Goal: Task Accomplishment & Management: Use online tool/utility

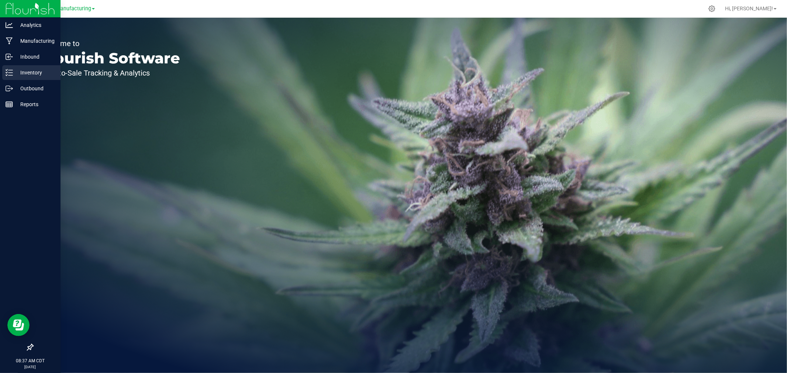
click at [14, 66] on div "Inventory" at bounding box center [31, 72] width 58 height 15
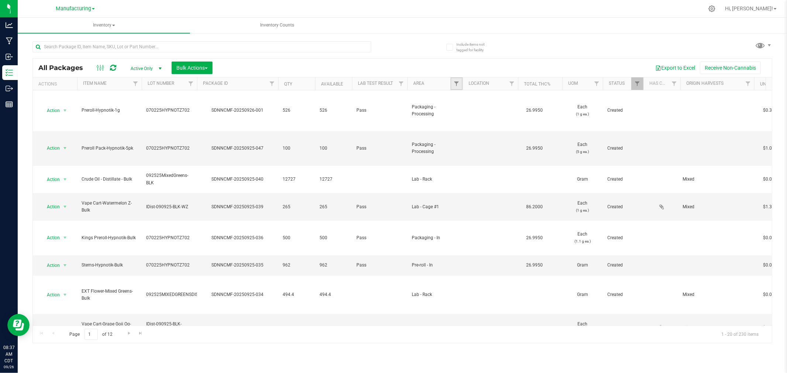
click at [453, 85] on link "Filter" at bounding box center [456, 83] width 12 height 13
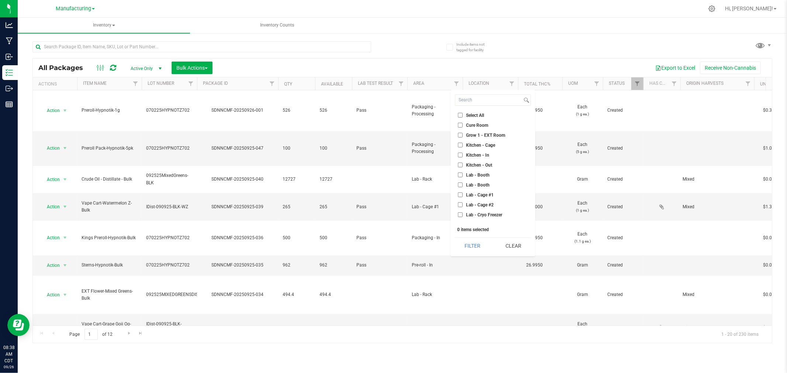
click at [488, 194] on span "Lab - Cage #1" at bounding box center [480, 195] width 28 height 4
click at [463, 194] on input "Lab - Cage #1" at bounding box center [460, 195] width 5 height 5
checkbox input "true"
click at [474, 249] on button "Filter" at bounding box center [472, 246] width 35 height 16
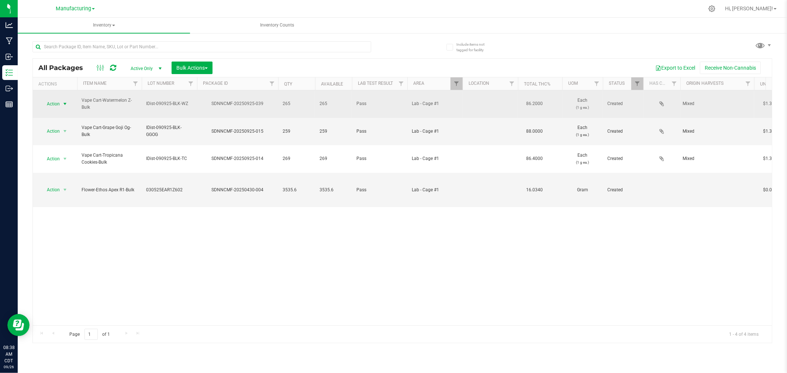
click at [58, 102] on span "Action" at bounding box center [50, 104] width 20 height 10
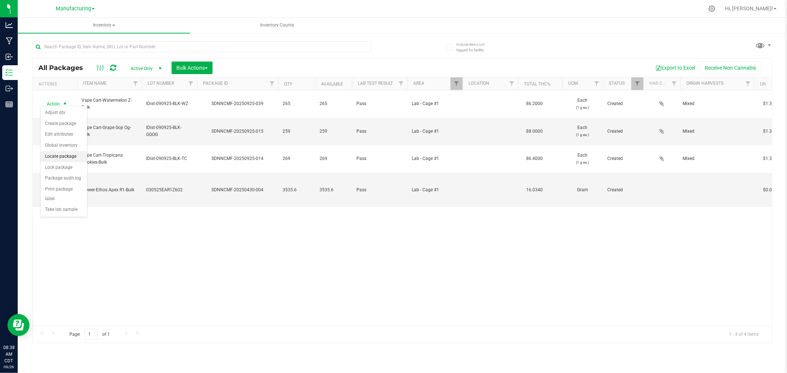
click at [67, 153] on li "Locate package" at bounding box center [64, 156] width 46 height 11
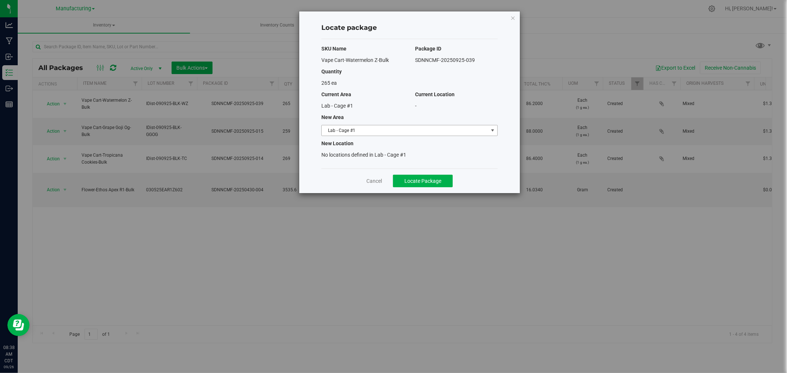
click at [379, 131] on span "Lab - Cage #1" at bounding box center [405, 130] width 166 height 10
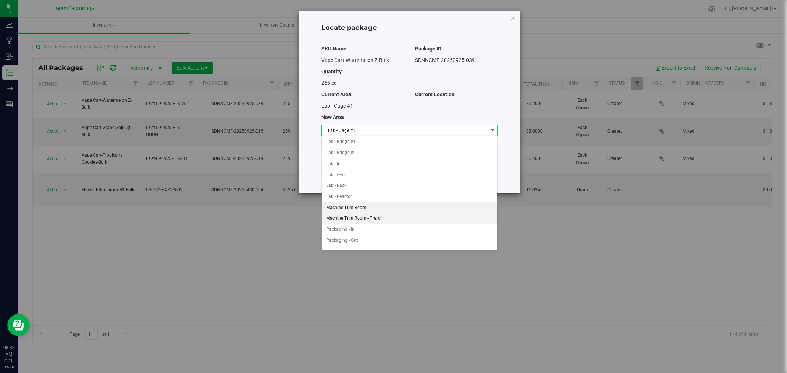
scroll to position [123, 0]
click at [355, 213] on li "Packaging - In" at bounding box center [410, 217] width 176 height 11
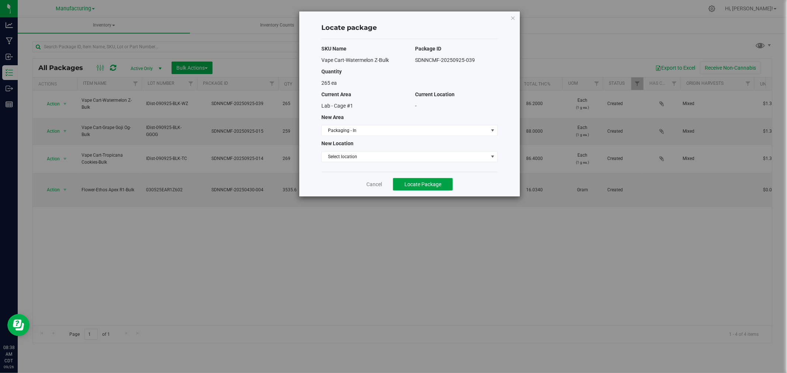
click at [417, 181] on button "Locate Package" at bounding box center [423, 184] width 60 height 13
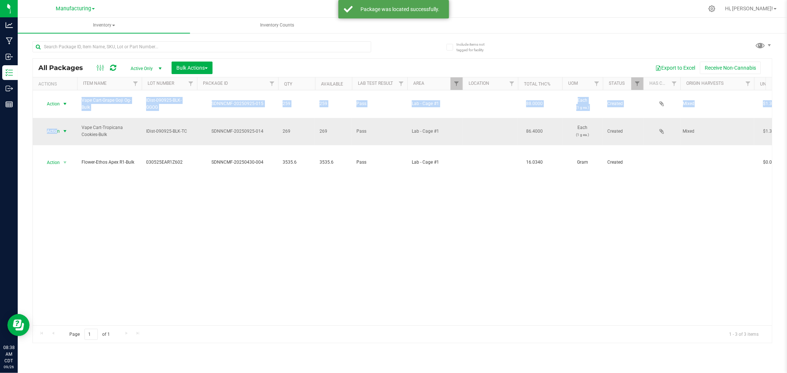
drag, startPoint x: 60, startPoint y: 101, endPoint x: 56, endPoint y: 122, distance: 21.3
click at [56, 126] on span "Action" at bounding box center [50, 131] width 20 height 10
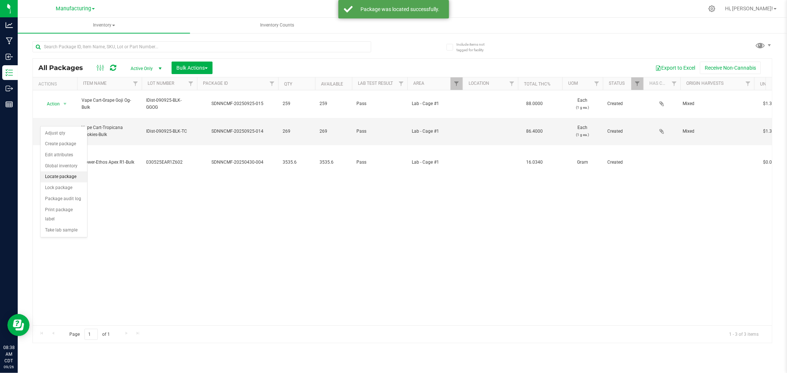
click at [69, 176] on li "Locate package" at bounding box center [64, 177] width 46 height 11
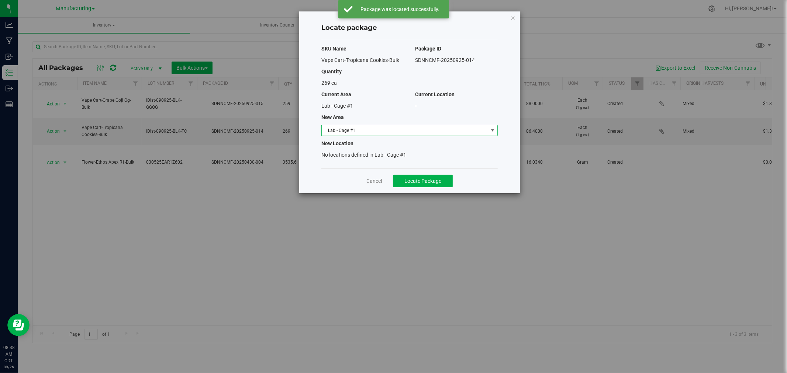
click at [335, 134] on span "Lab - Cage #1" at bounding box center [405, 130] width 166 height 10
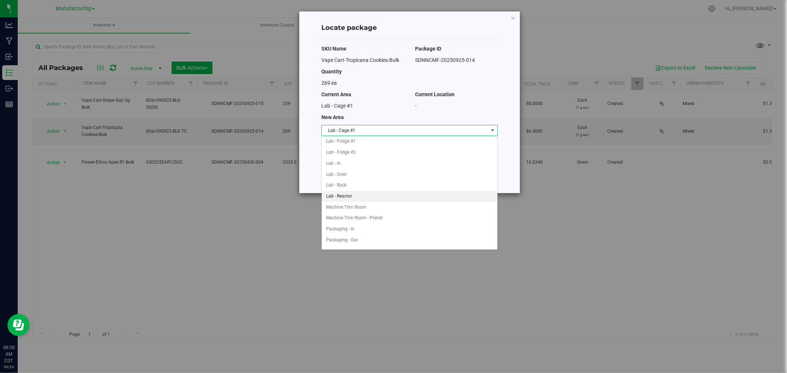
scroll to position [123, 0]
click at [356, 218] on li "Packaging - In" at bounding box center [410, 217] width 176 height 11
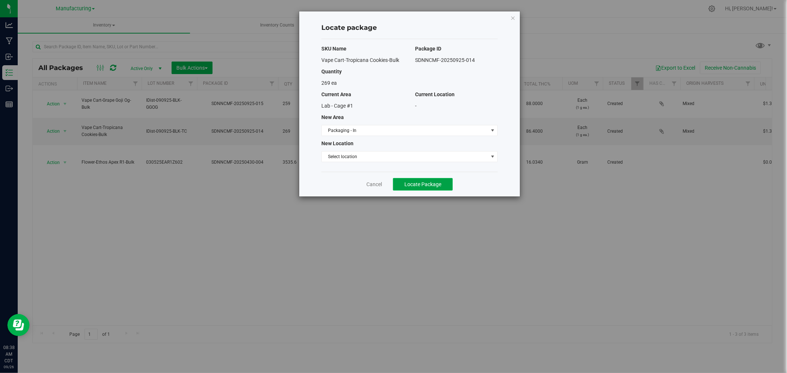
click at [404, 189] on button "Locate Package" at bounding box center [423, 184] width 60 height 13
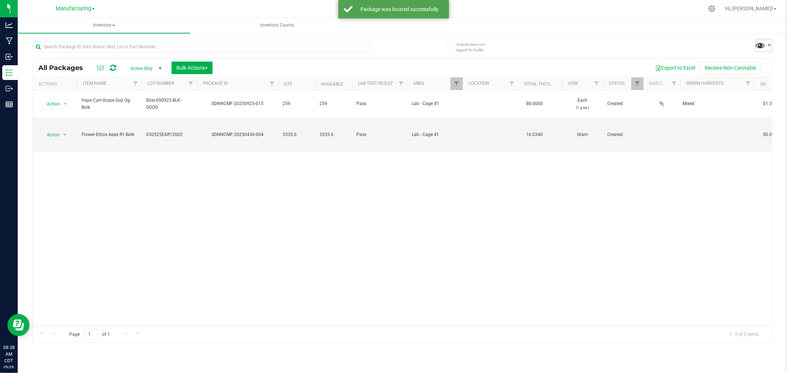
click at [757, 47] on span at bounding box center [760, 45] width 11 height 11
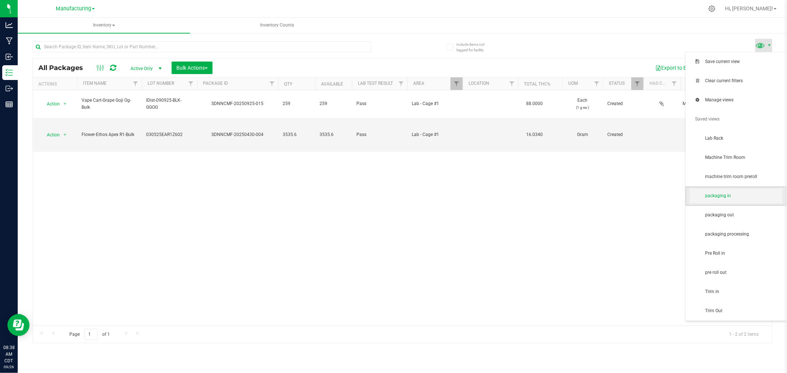
click at [749, 202] on span "packaging in" at bounding box center [736, 196] width 92 height 15
